Goal: Go to known website: Access a specific website the user already knows

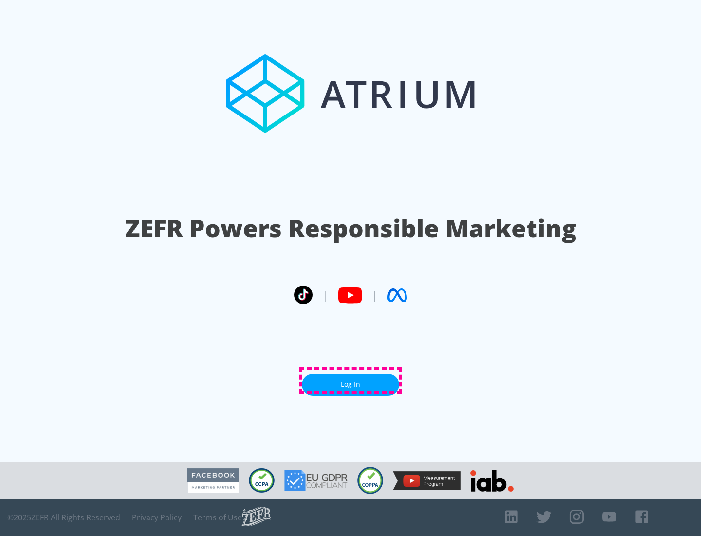
click at [351, 380] on link "Log In" at bounding box center [350, 385] width 97 height 22
